Goal: Task Accomplishment & Management: Manage account settings

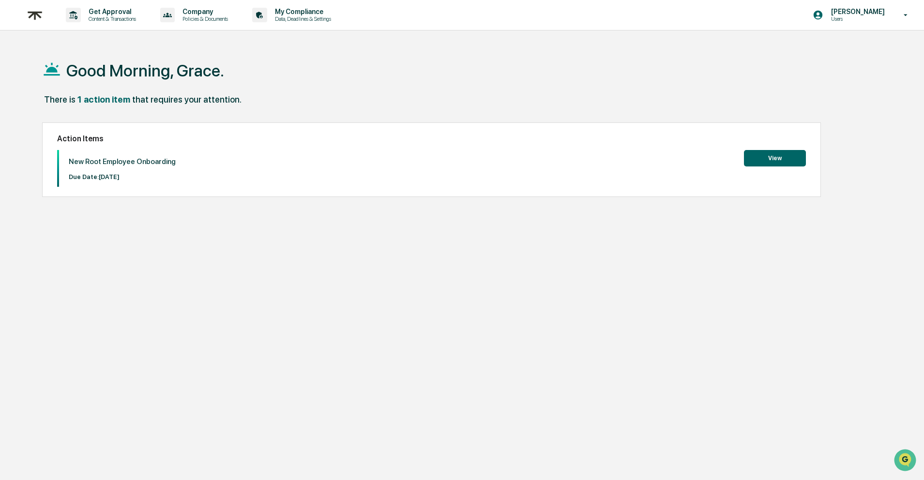
click at [770, 161] on button "View" at bounding box center [775, 158] width 62 height 16
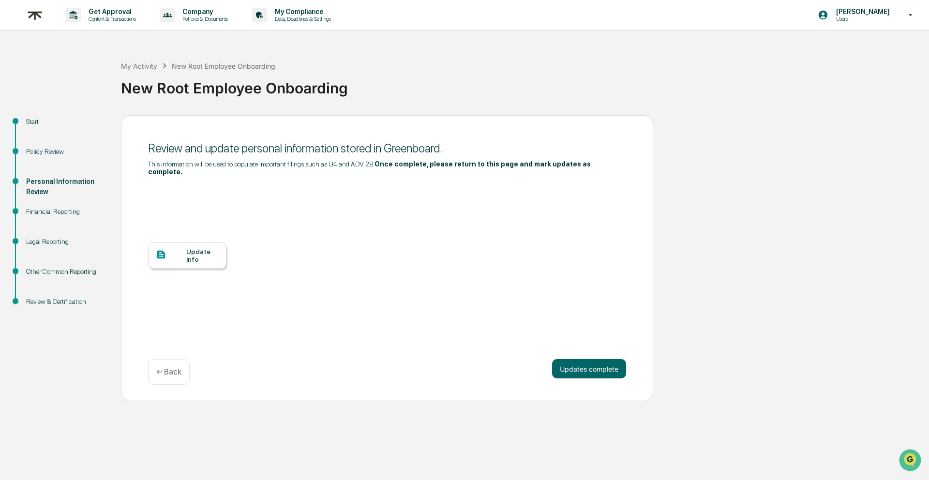
click at [191, 258] on div "Update Info" at bounding box center [202, 255] width 32 height 15
click at [50, 243] on div "Legal Reporting" at bounding box center [65, 242] width 79 height 10
click at [50, 242] on div "Legal Reporting" at bounding box center [65, 242] width 79 height 10
click at [46, 243] on div "Legal Reporting" at bounding box center [65, 242] width 79 height 10
click at [63, 217] on div "Financial Reporting" at bounding box center [65, 223] width 95 height 30
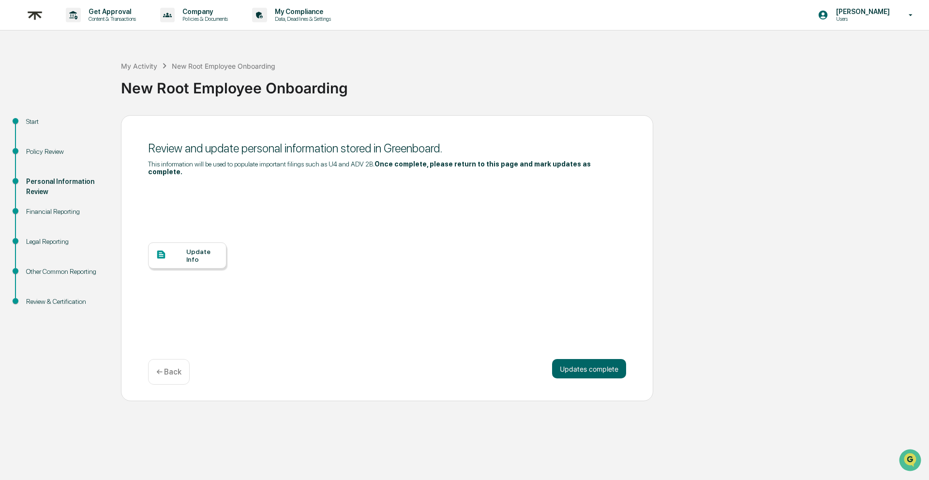
drag, startPoint x: 51, startPoint y: 131, endPoint x: 48, endPoint y: 141, distance: 10.6
click at [50, 134] on div "Start" at bounding box center [65, 133] width 95 height 30
click at [42, 156] on div "Policy Review" at bounding box center [65, 163] width 95 height 30
click at [44, 154] on div "Policy Review" at bounding box center [65, 152] width 79 height 10
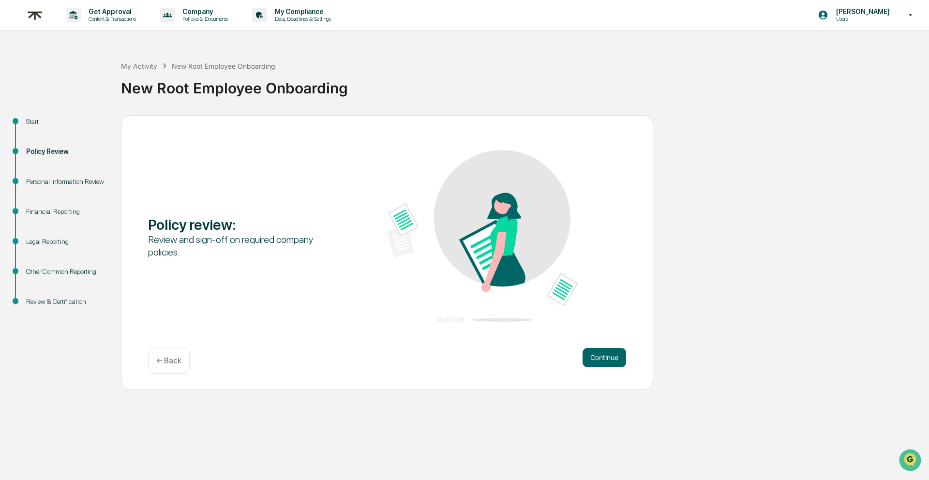
click at [40, 187] on div "Personal Information Review" at bounding box center [65, 182] width 79 height 10
click at [35, 187] on div "Personal Information Review" at bounding box center [65, 182] width 79 height 10
click at [601, 358] on button "Continue" at bounding box center [604, 357] width 44 height 19
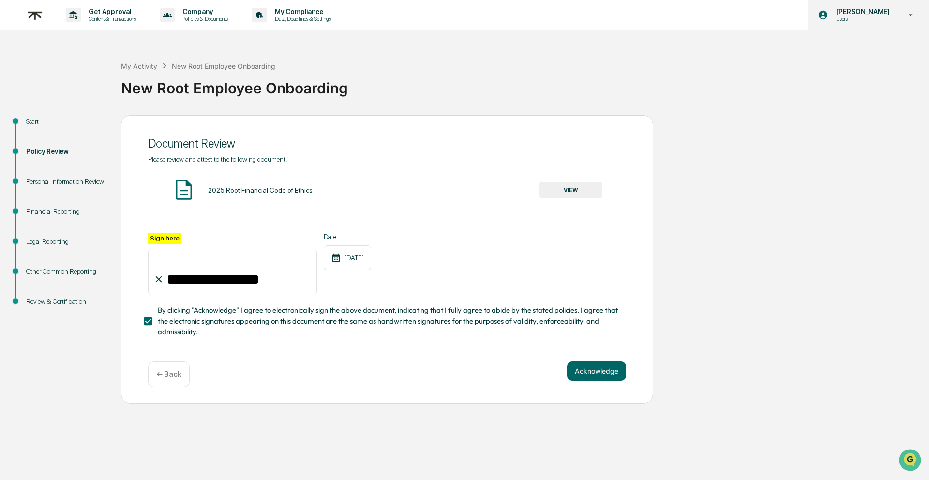
click at [865, 18] on p "Users" at bounding box center [861, 18] width 66 height 7
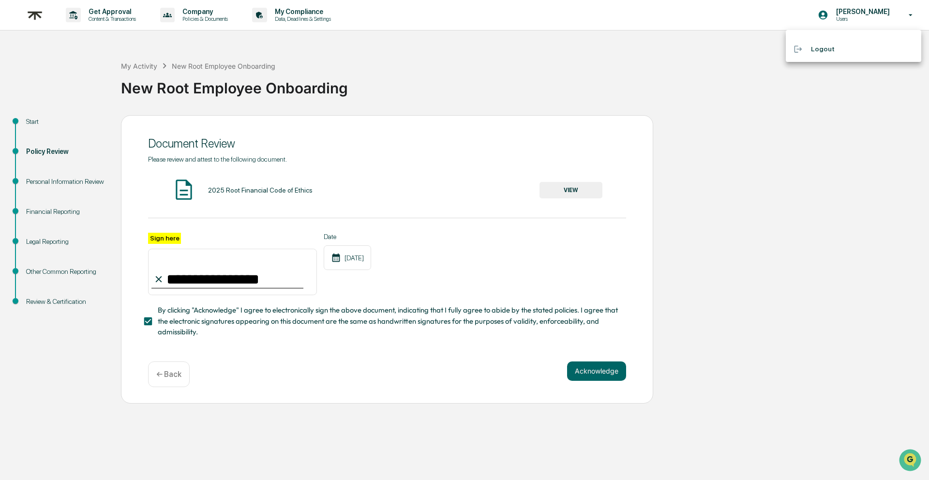
click at [28, 13] on div at bounding box center [464, 240] width 929 height 480
click at [35, 16] on body "**********" at bounding box center [464, 240] width 929 height 480
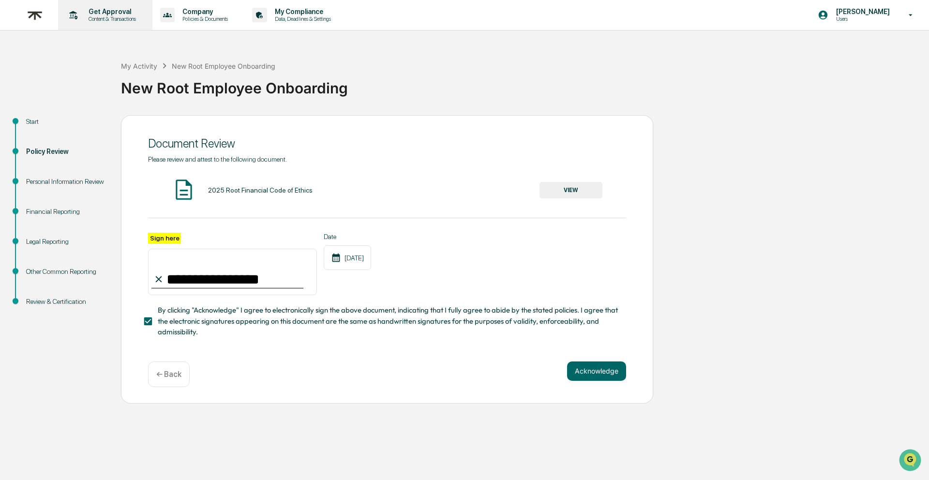
click at [124, 11] on p "Get Approval" at bounding box center [111, 12] width 60 height 8
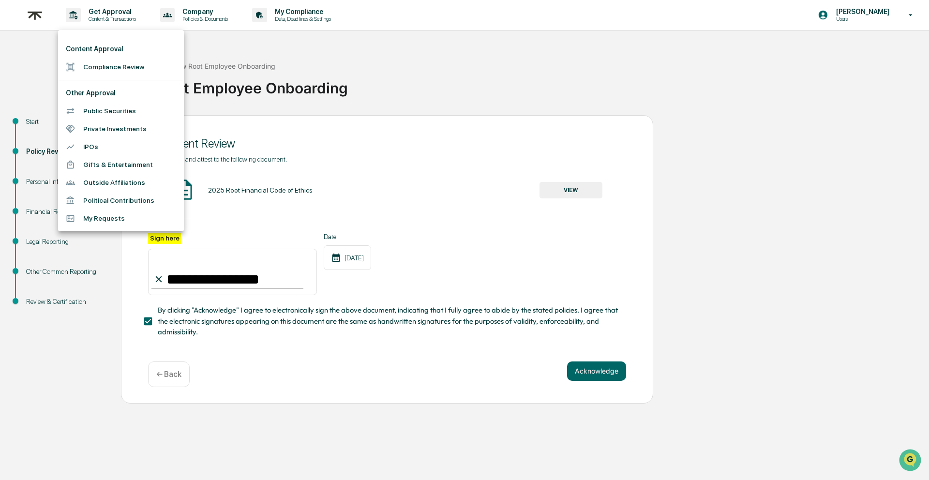
click at [6, 16] on div at bounding box center [464, 240] width 929 height 480
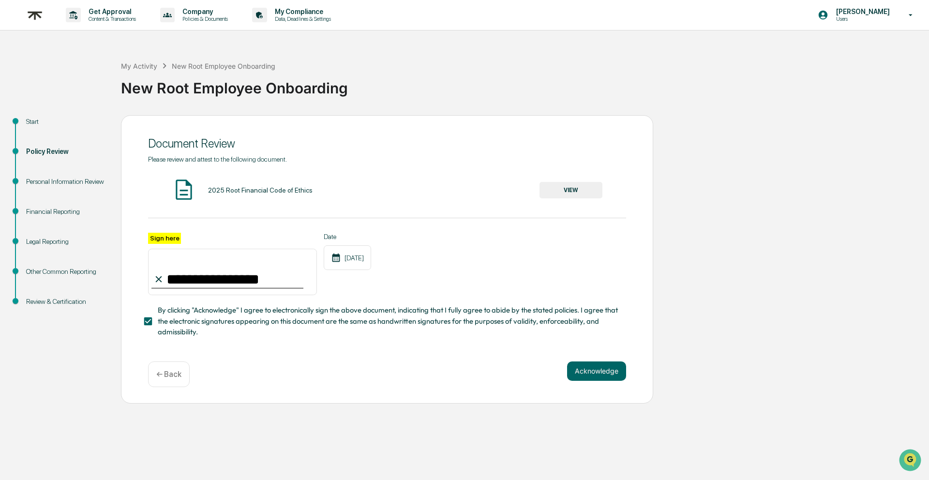
click at [41, 119] on div "Start" at bounding box center [65, 122] width 79 height 10
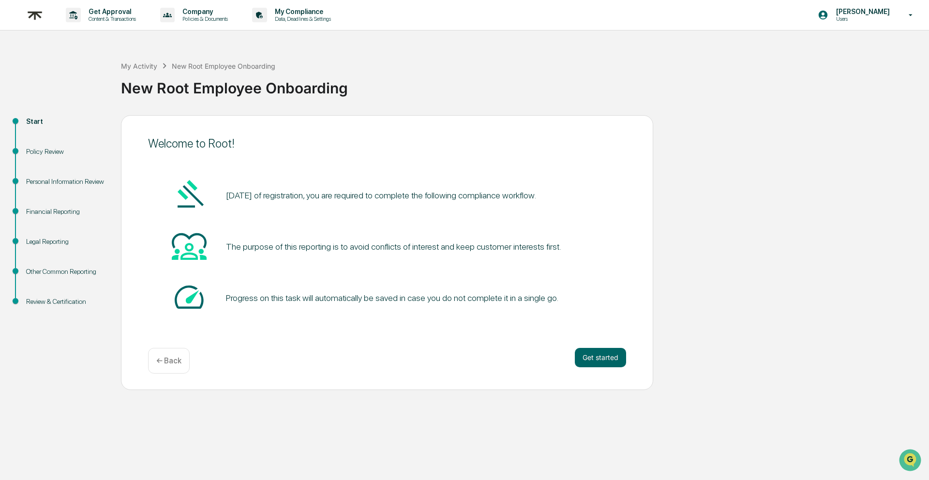
click at [58, 186] on div "Personal Information Review" at bounding box center [65, 182] width 79 height 10
click at [24, 198] on div "Personal Information Review" at bounding box center [65, 193] width 95 height 30
click at [30, 187] on div "Personal Information Review" at bounding box center [65, 182] width 79 height 10
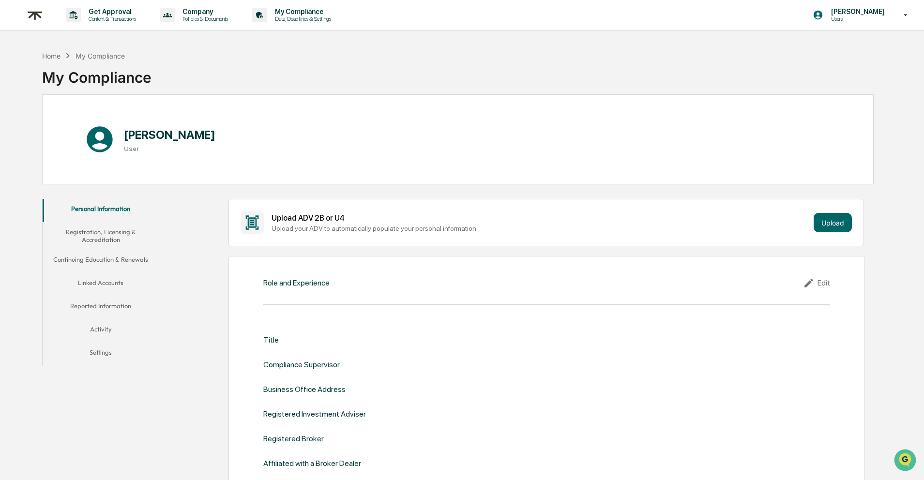
click at [110, 237] on button "Registration, Licensing & Accreditation" at bounding box center [101, 236] width 116 height 28
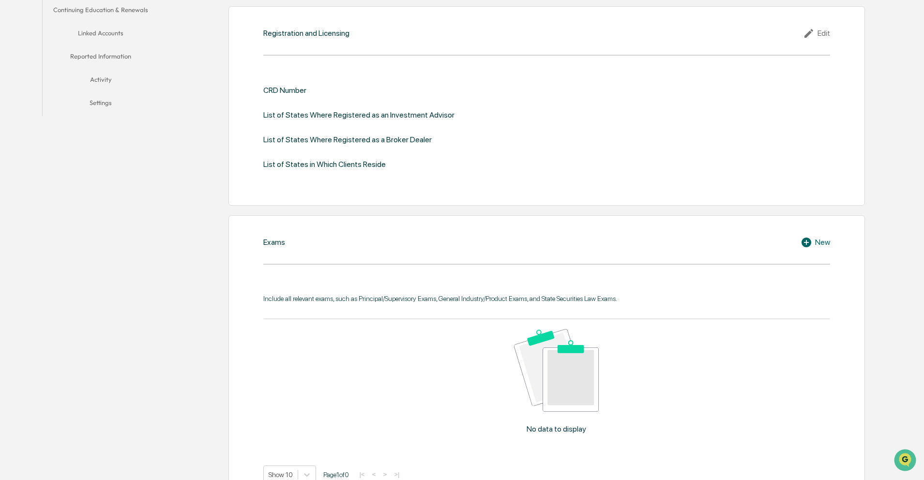
scroll to position [48, 0]
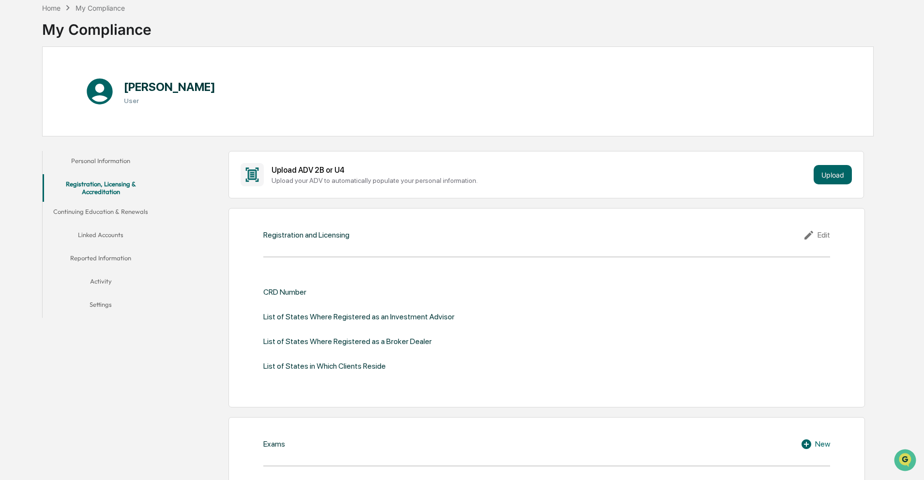
click at [109, 240] on button "Linked Accounts" at bounding box center [101, 236] width 116 height 23
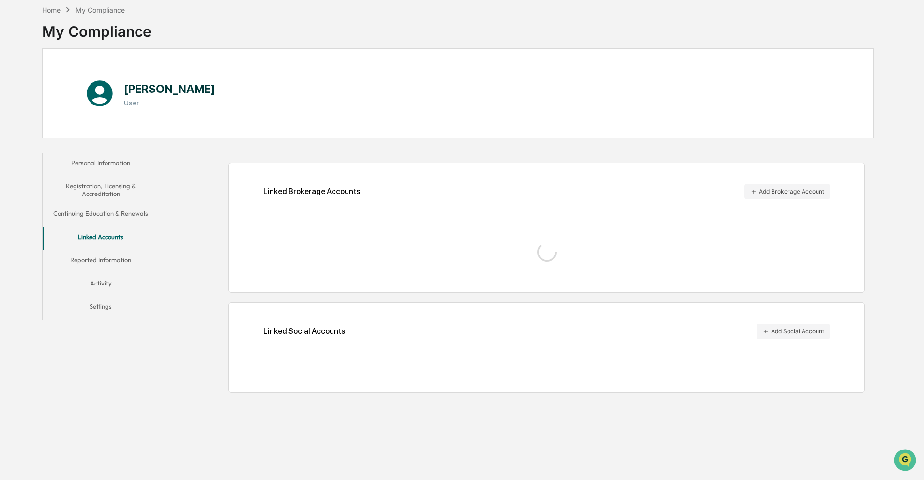
scroll to position [46, 0]
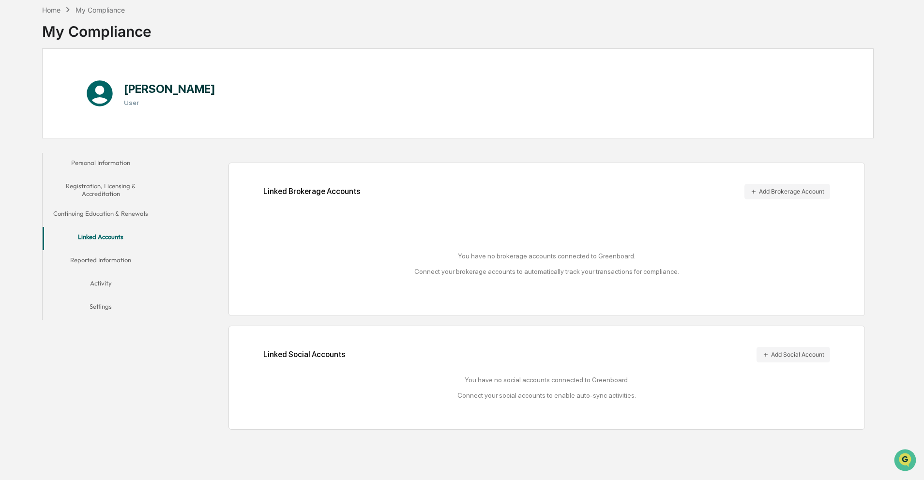
click at [117, 263] on button "Reported Information" at bounding box center [101, 261] width 116 height 23
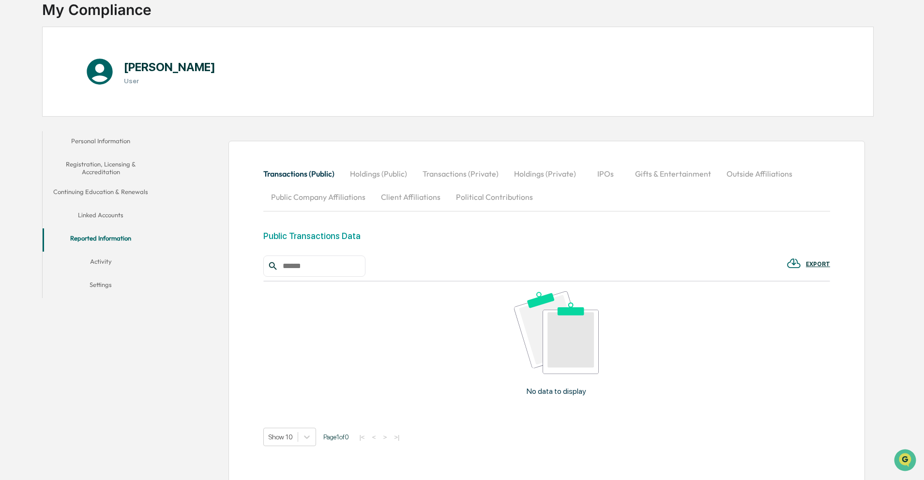
click at [102, 218] on button "Linked Accounts" at bounding box center [101, 216] width 116 height 23
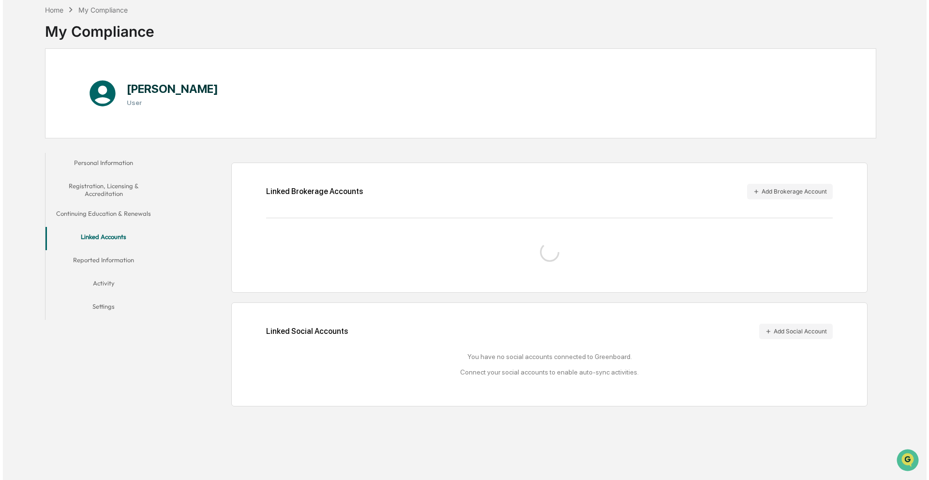
scroll to position [46, 0]
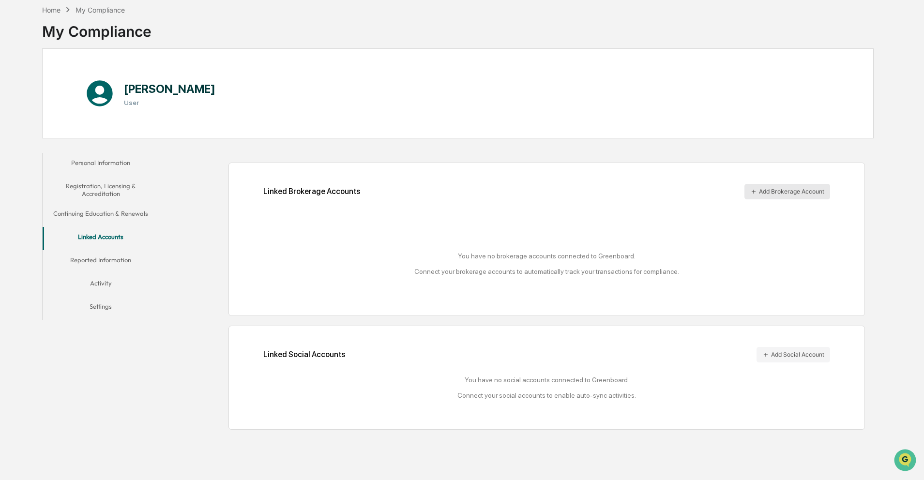
click at [787, 191] on button "Add Brokerage Account" at bounding box center [787, 191] width 86 height 15
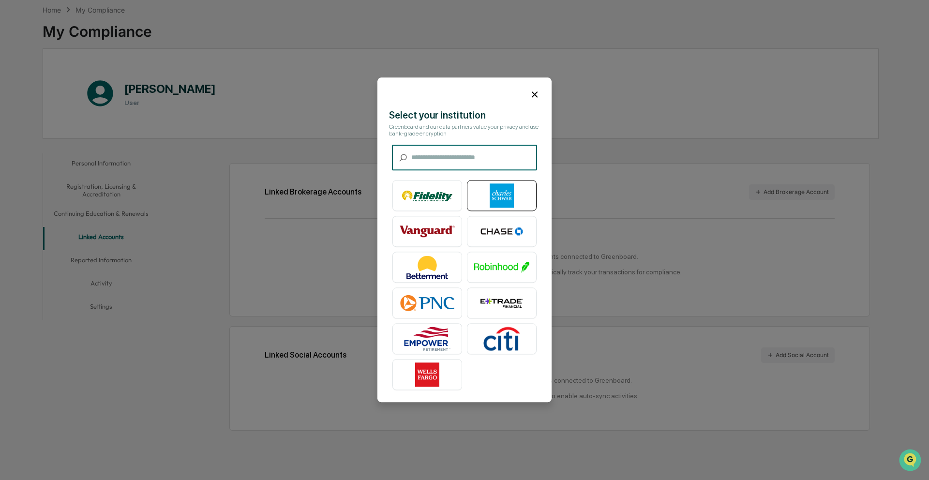
click at [529, 208] on div at bounding box center [502, 195] width 70 height 31
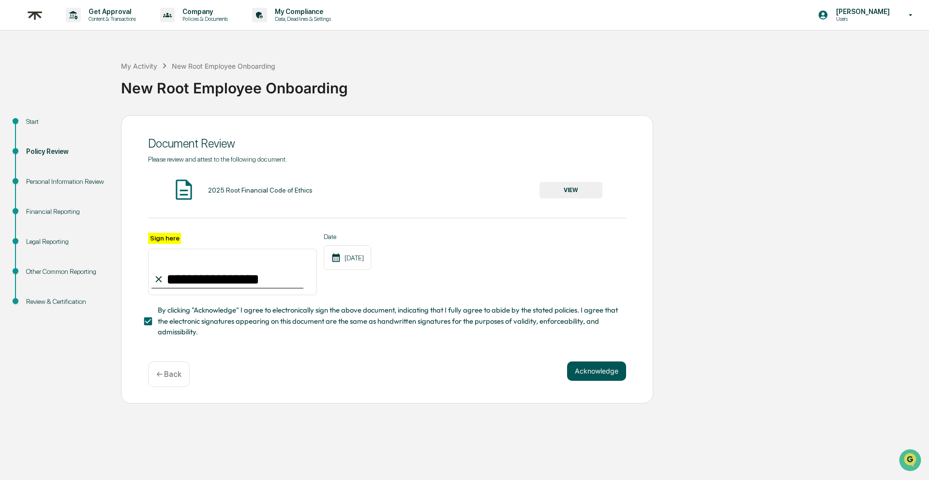
click at [597, 373] on button "Acknowledge" at bounding box center [596, 370] width 59 height 19
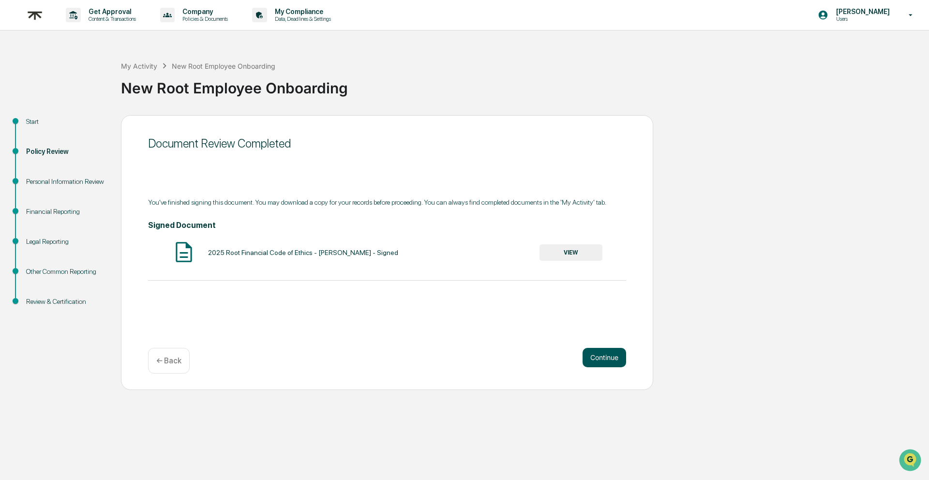
click at [604, 358] on button "Continue" at bounding box center [604, 357] width 44 height 19
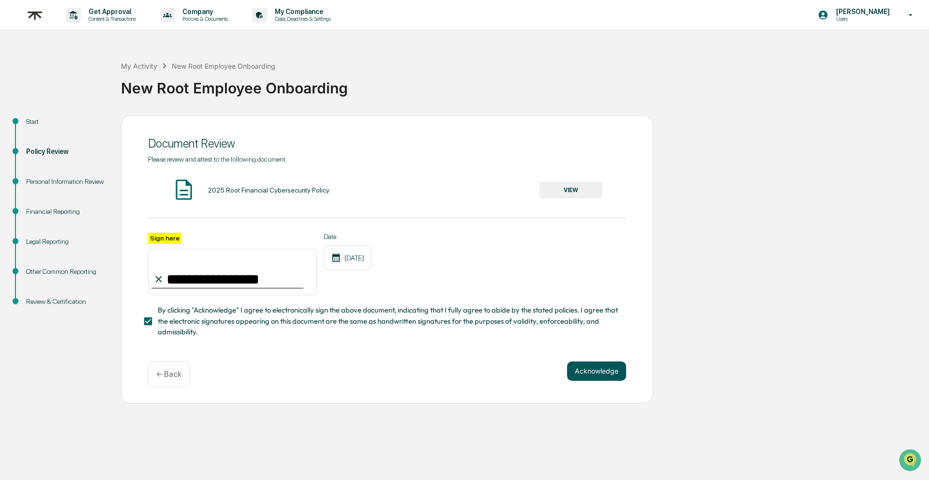
click at [590, 366] on button "Acknowledge" at bounding box center [596, 370] width 59 height 19
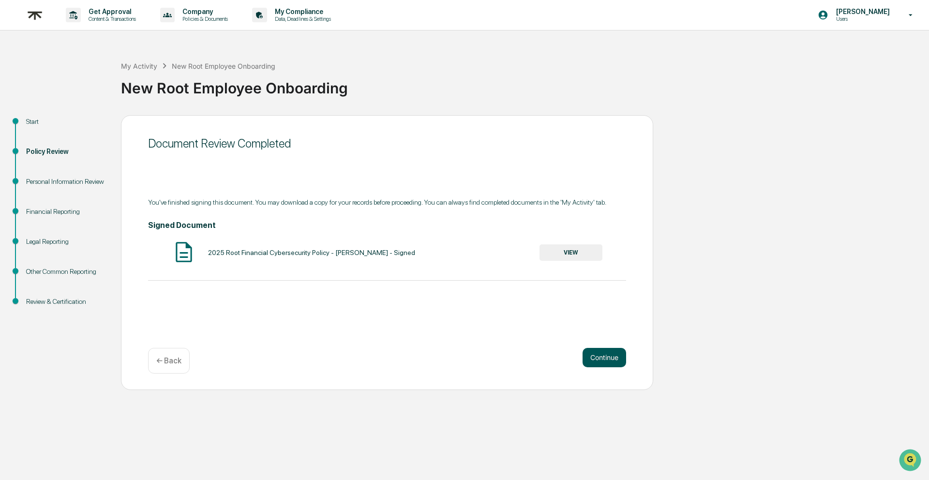
click at [593, 360] on button "Continue" at bounding box center [604, 357] width 44 height 19
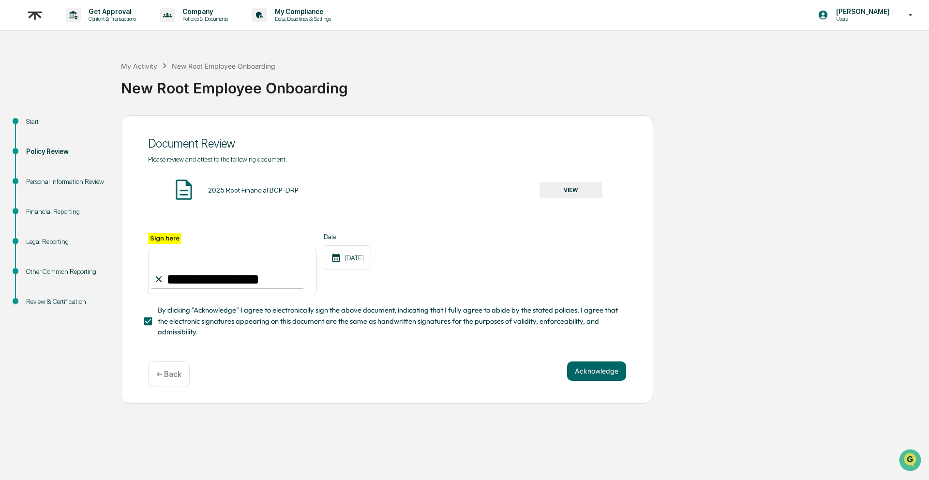
click at [595, 358] on div "**********" at bounding box center [387, 259] width 532 height 288
click at [591, 370] on button "Acknowledge" at bounding box center [596, 370] width 59 height 19
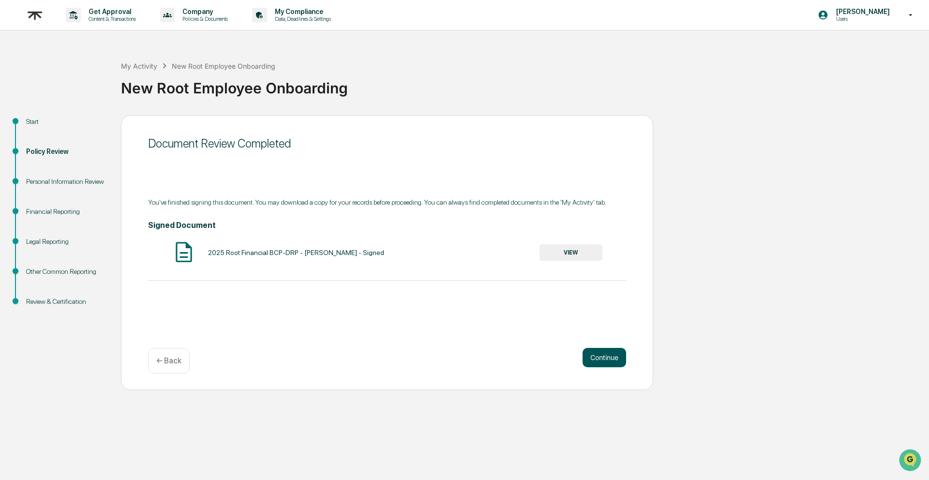
click at [597, 360] on button "Continue" at bounding box center [604, 357] width 44 height 19
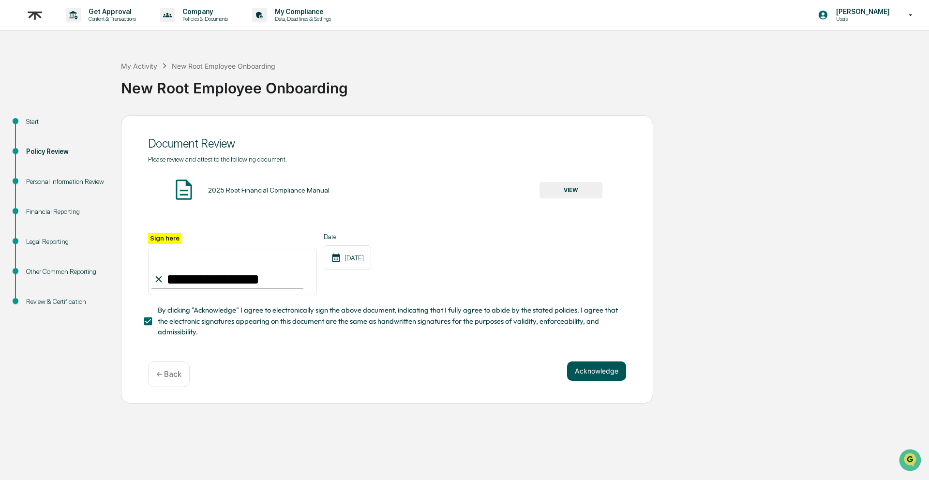
click at [590, 371] on button "Acknowledge" at bounding box center [596, 370] width 59 height 19
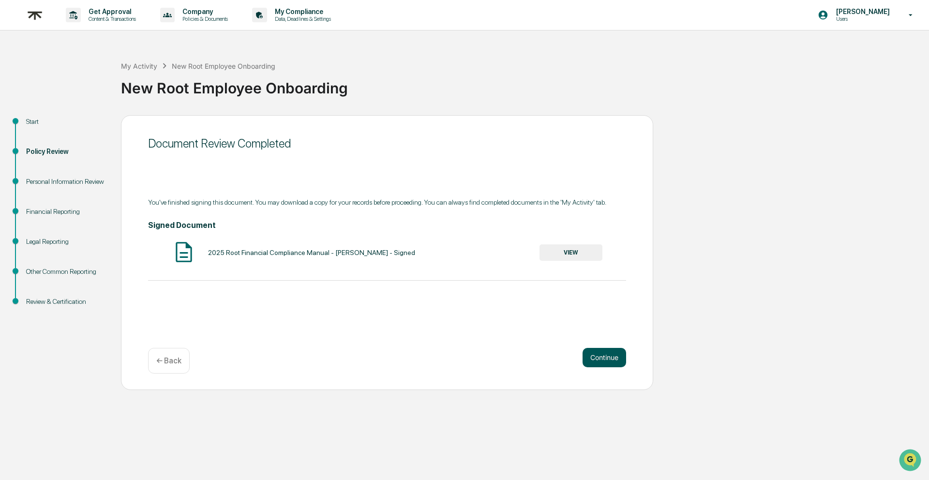
click at [595, 364] on button "Continue" at bounding box center [604, 357] width 44 height 19
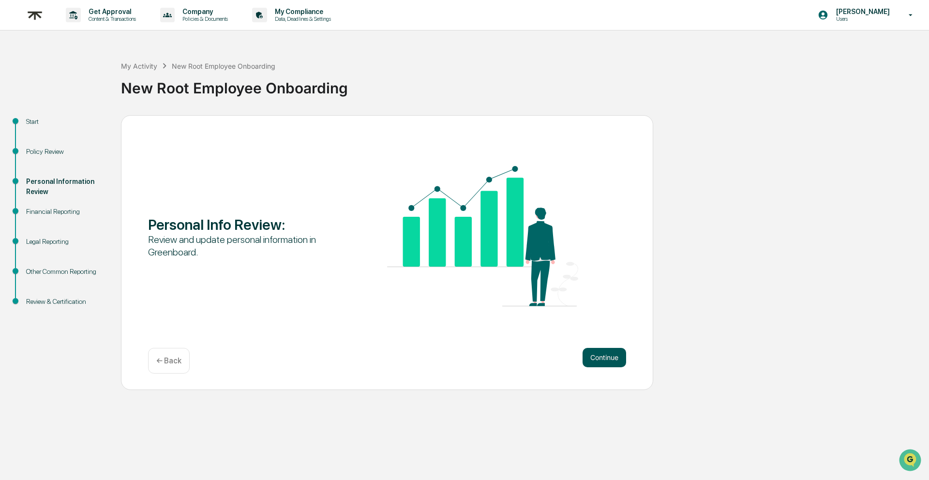
click at [601, 360] on button "Continue" at bounding box center [604, 357] width 44 height 19
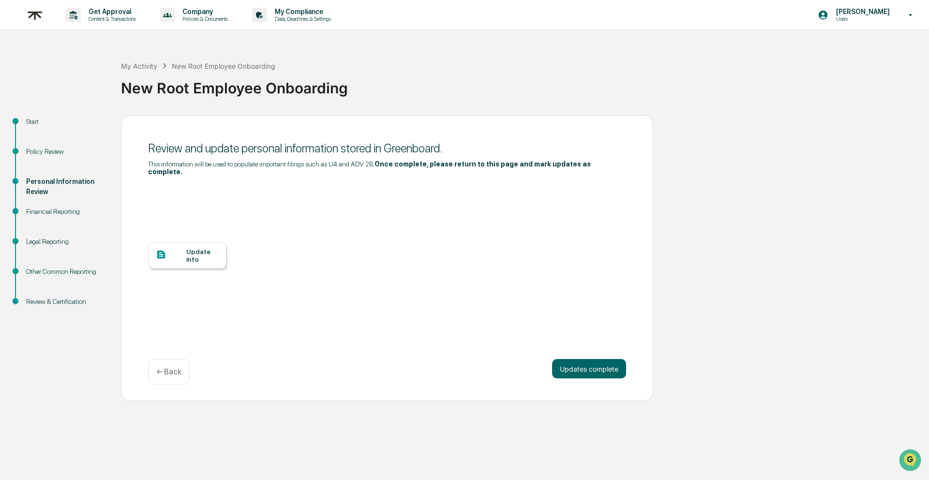
click at [192, 267] on div "Update Info" at bounding box center [187, 255] width 78 height 26
click at [151, 65] on div "My Activity" at bounding box center [139, 66] width 36 height 8
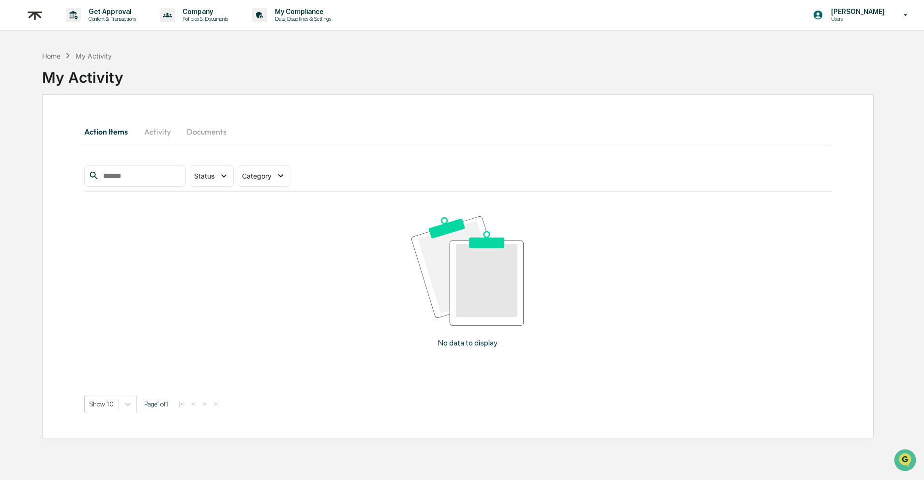
click at [149, 134] on button "Activity" at bounding box center [157, 131] width 44 height 23
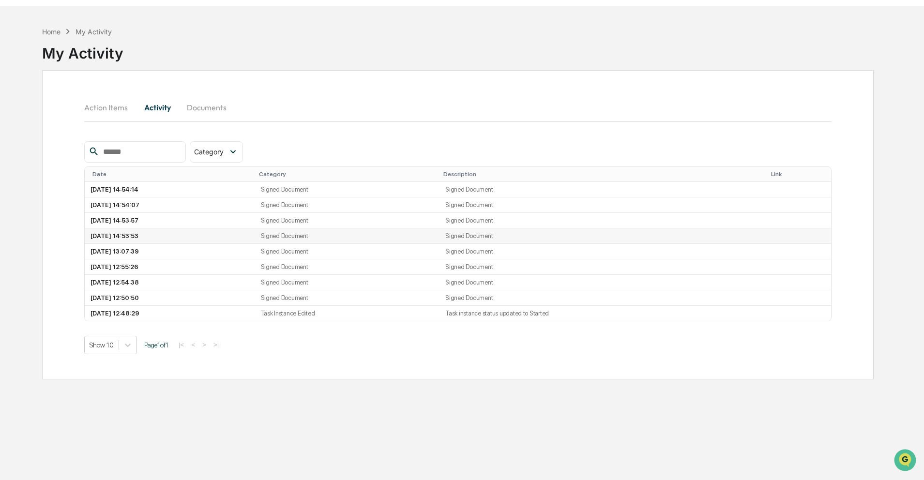
scroll to position [22, 0]
click at [229, 111] on button "Documents" at bounding box center [206, 109] width 55 height 23
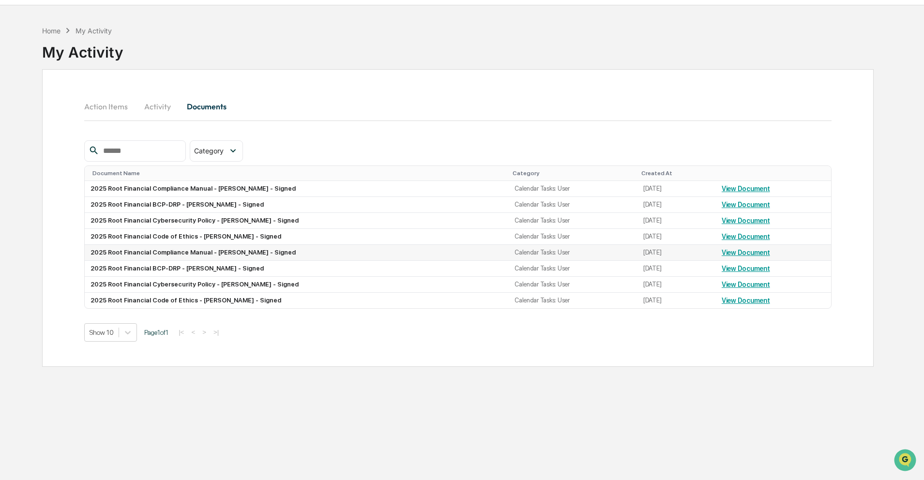
scroll to position [28, 0]
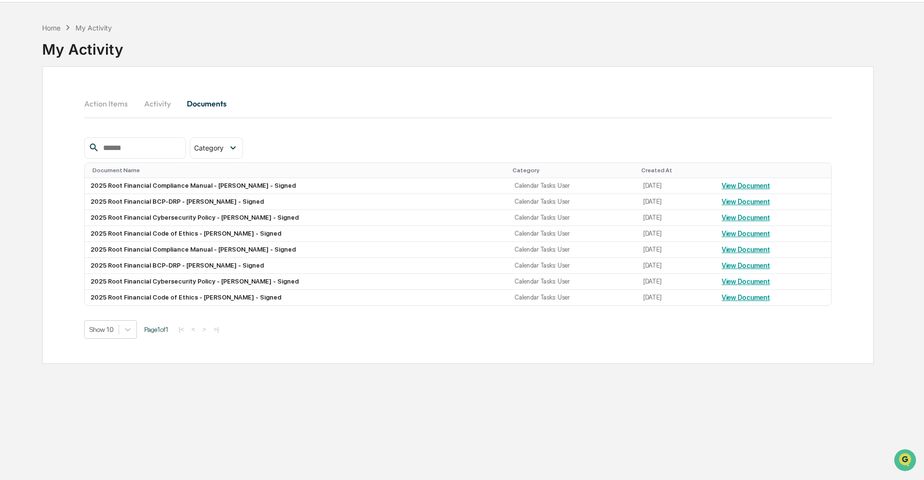
click at [106, 104] on button "Action Items" at bounding box center [109, 103] width 51 height 23
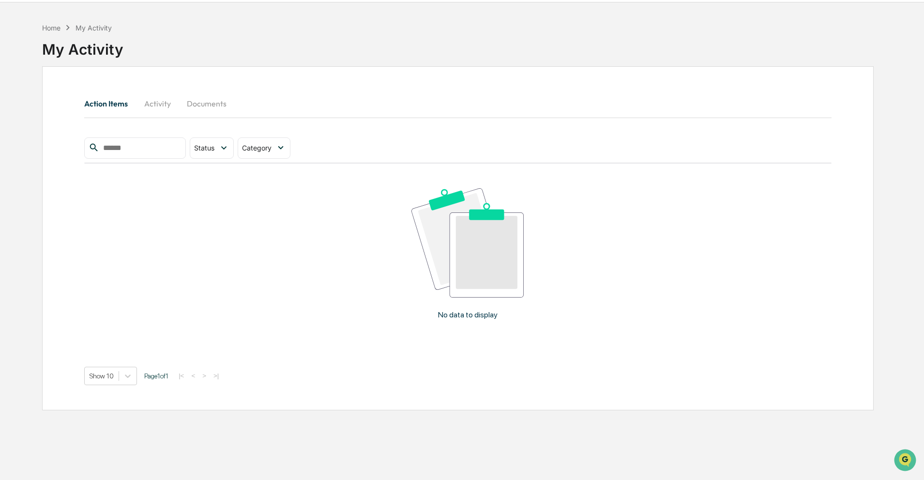
click at [152, 102] on button "Activity" at bounding box center [157, 103] width 44 height 23
